Goal: Information Seeking & Learning: Learn about a topic

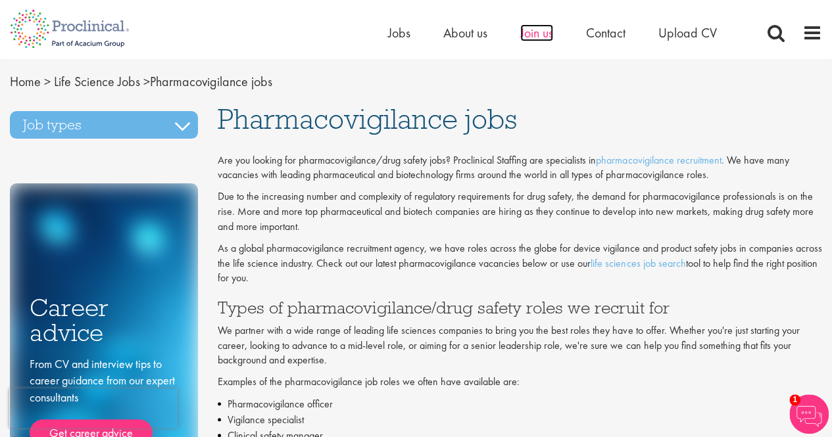
click at [531, 26] on span "Join us" at bounding box center [536, 32] width 33 height 17
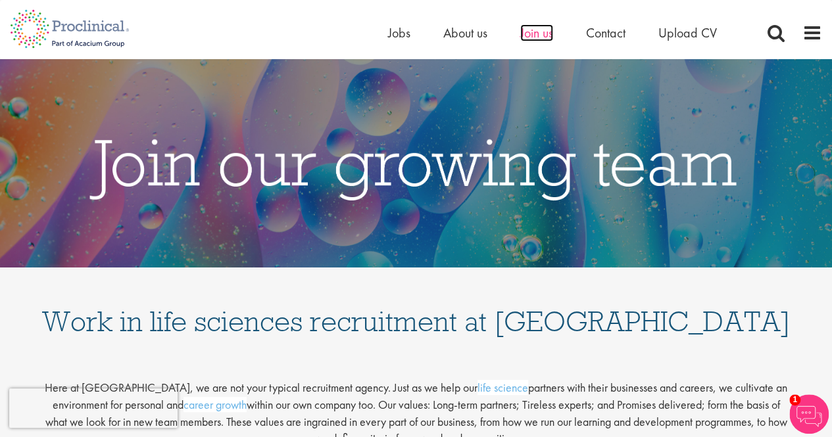
click at [535, 27] on span "Join us" at bounding box center [536, 32] width 33 height 17
click at [806, 24] on span at bounding box center [812, 33] width 20 height 20
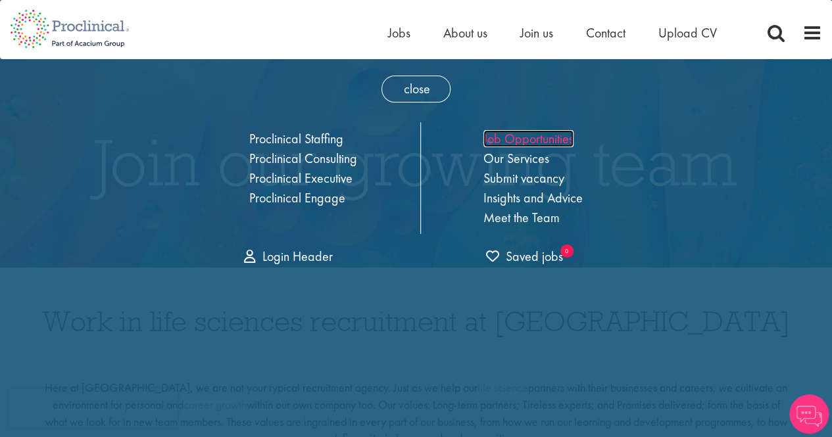
click at [527, 141] on link "Job Opportunities" at bounding box center [528, 138] width 90 height 17
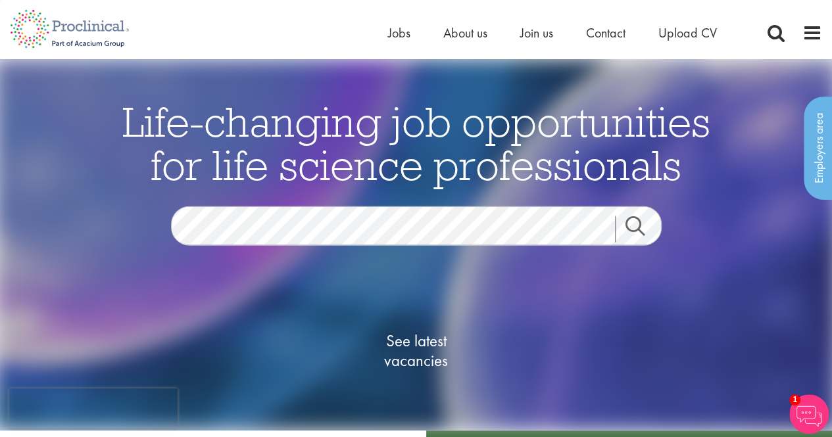
click at [637, 216] on link "Search" at bounding box center [643, 229] width 57 height 26
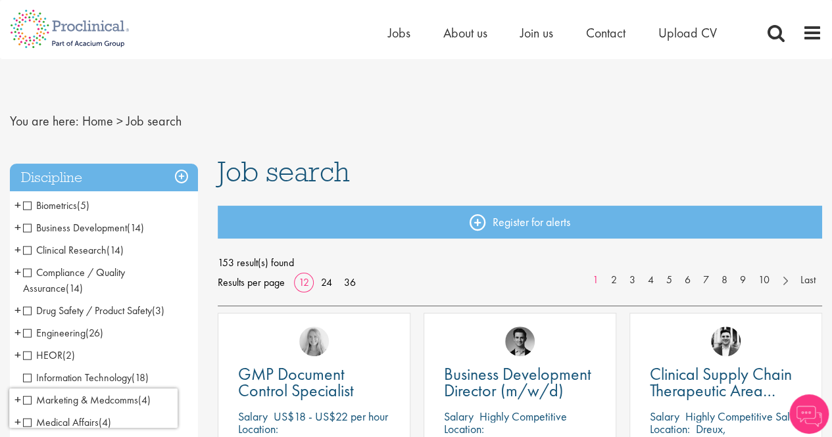
click at [28, 310] on span "Drug Safety / Product Safety" at bounding box center [87, 311] width 129 height 14
